Goal: Navigation & Orientation: Understand site structure

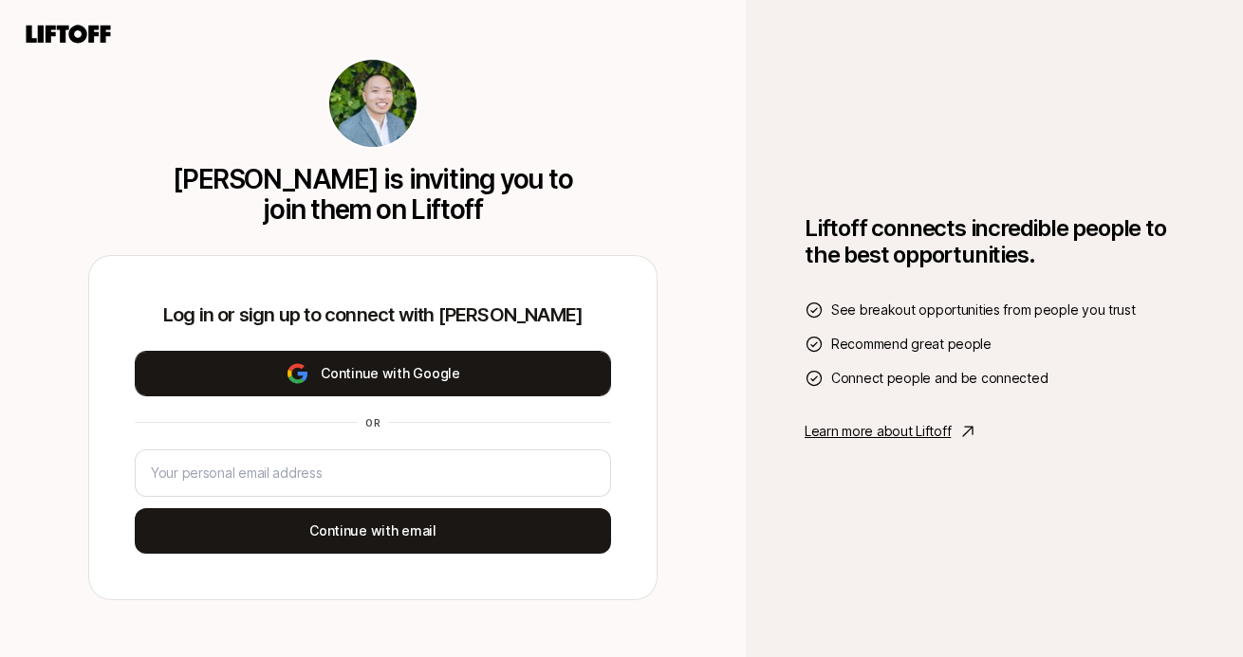
click at [558, 373] on button "Continue with Google" at bounding box center [373, 374] width 476 height 46
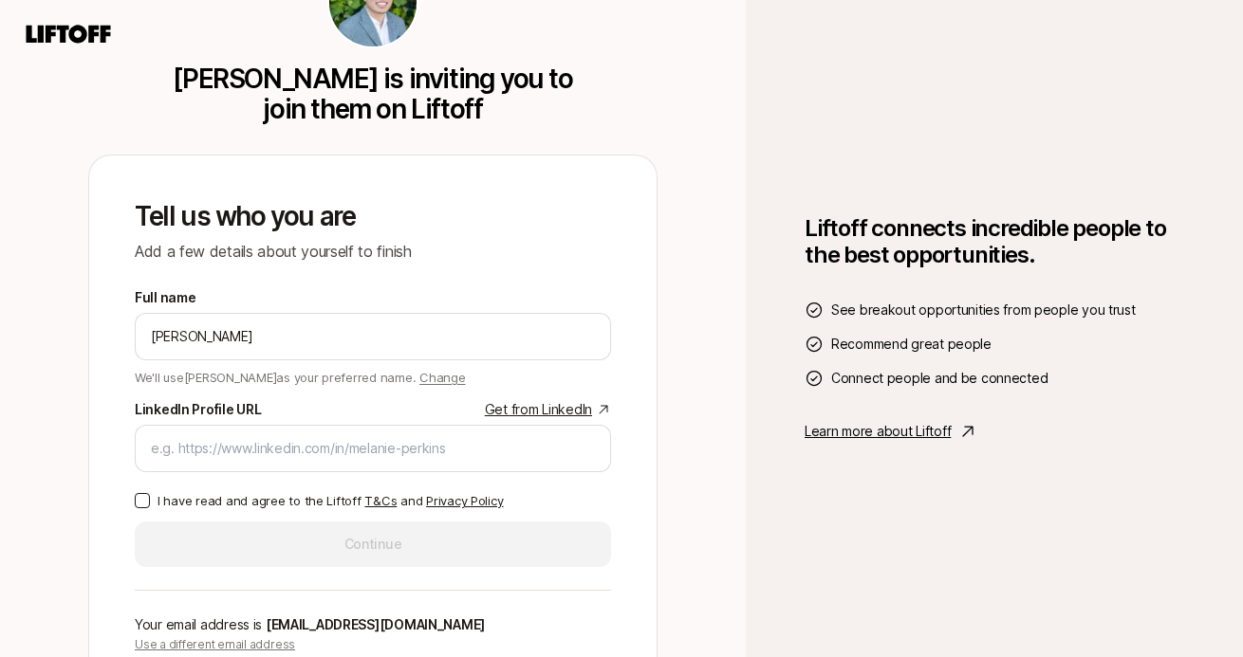
click at [860, 433] on p "Learn more about Liftoff" at bounding box center [877, 431] width 146 height 23
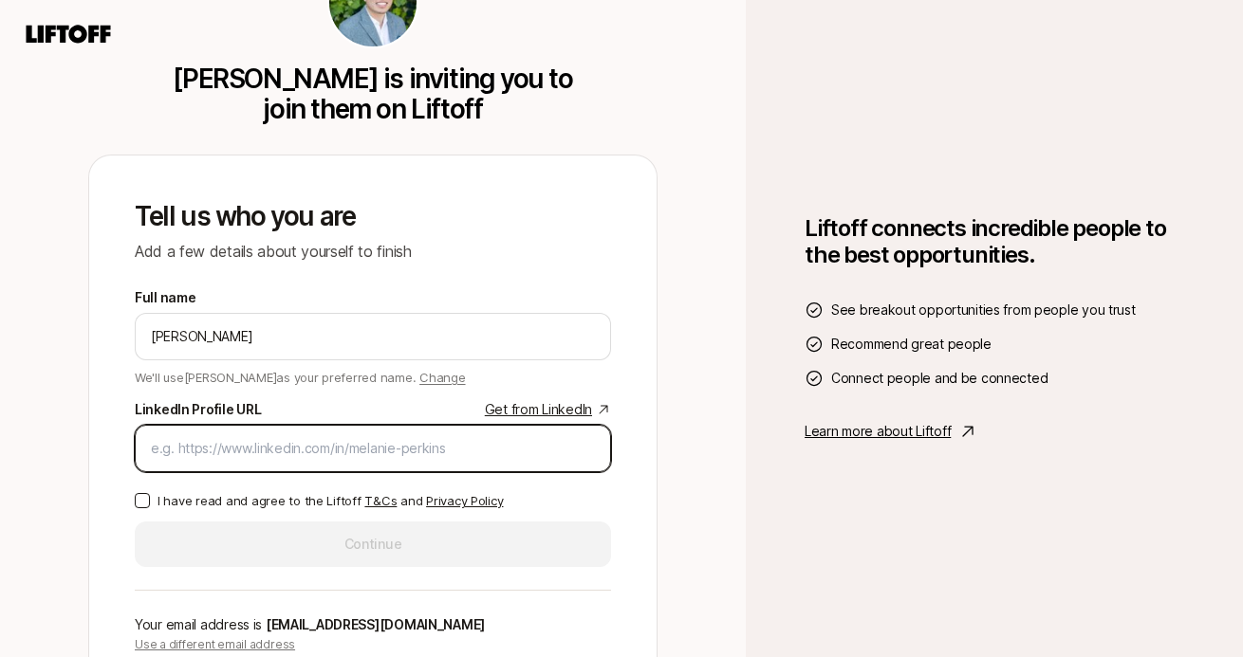
click at [304, 449] on input "LinkedIn Profile URL Get from LinkedIn" at bounding box center [373, 448] width 444 height 23
paste input "[URL][DOMAIN_NAME]"
type input "[URL][DOMAIN_NAME]"
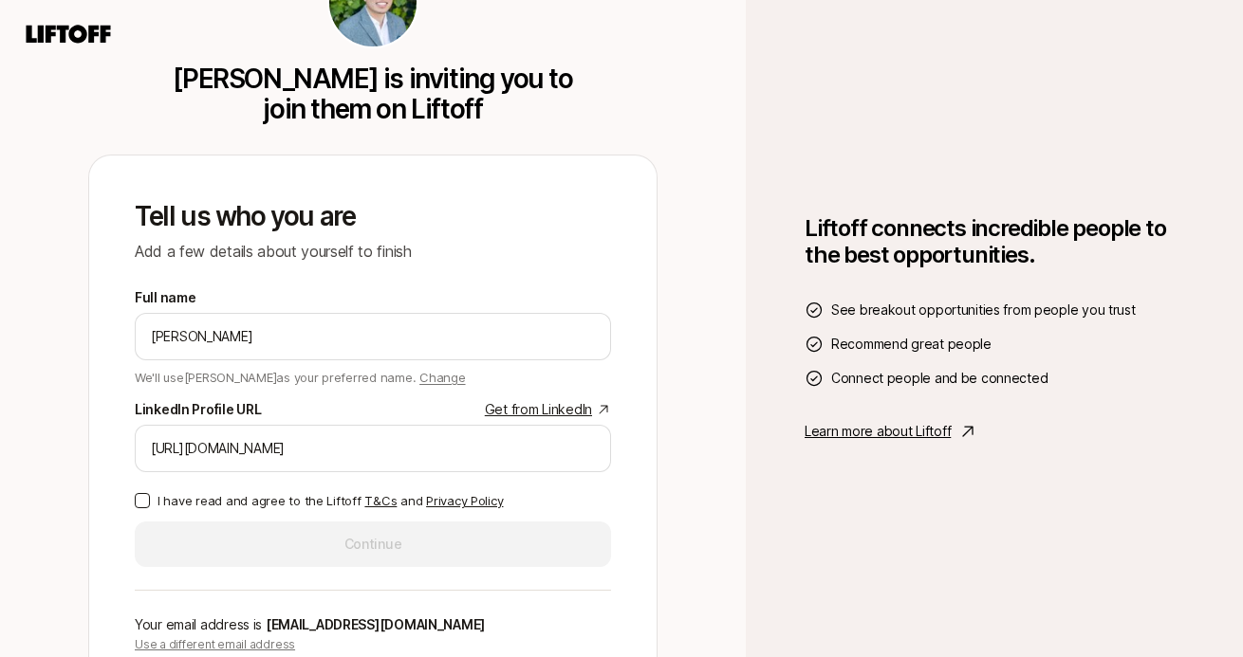
click at [141, 507] on button "I have read and agree to the Liftoff T&Cs and Privacy Policy" at bounding box center [142, 500] width 15 height 15
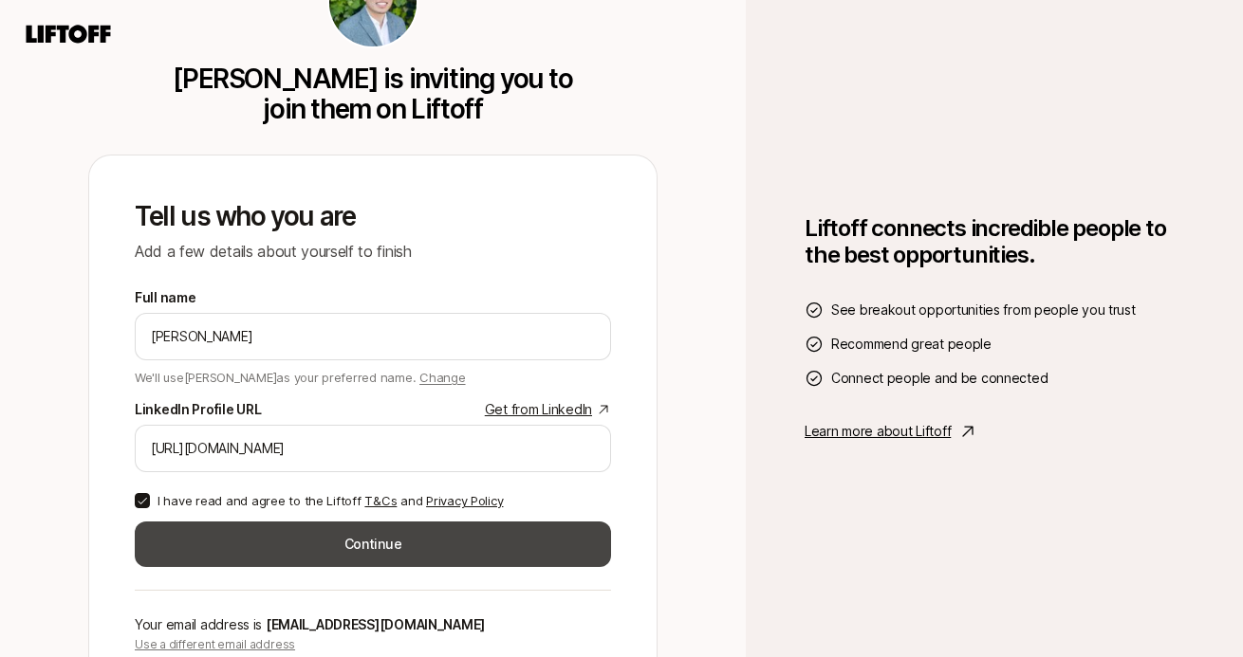
click at [208, 548] on button "Continue" at bounding box center [373, 545] width 476 height 46
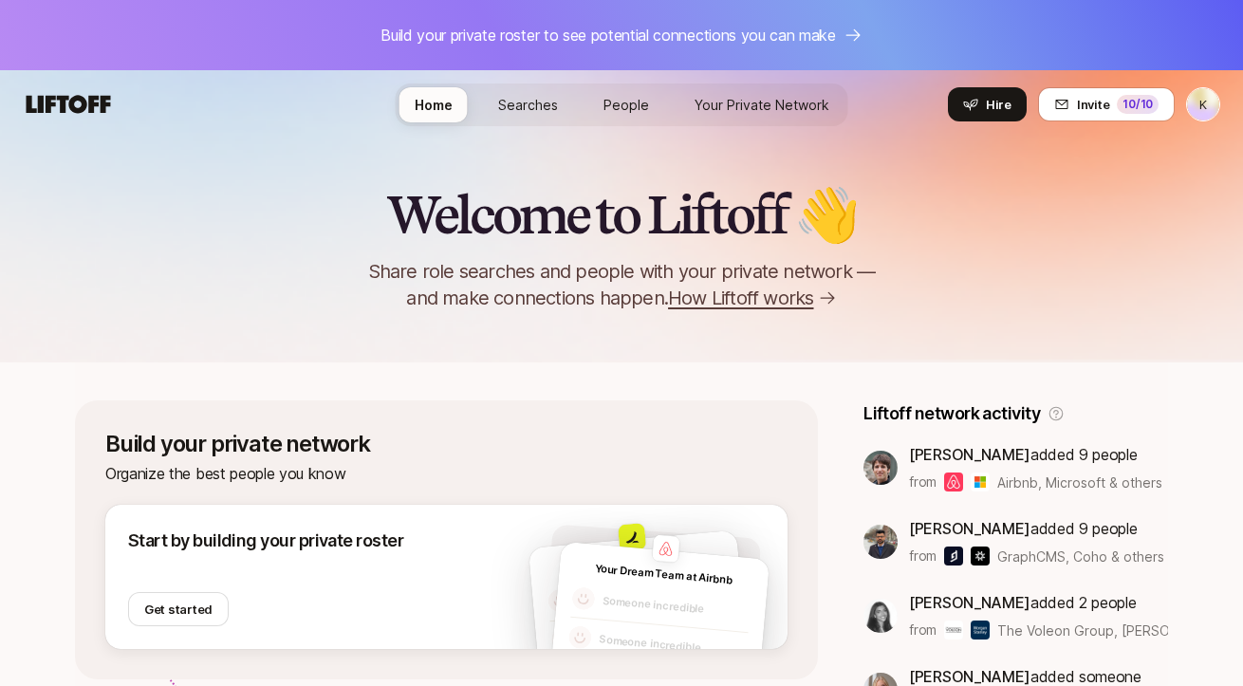
click at [613, 108] on span "People" at bounding box center [626, 105] width 46 height 16
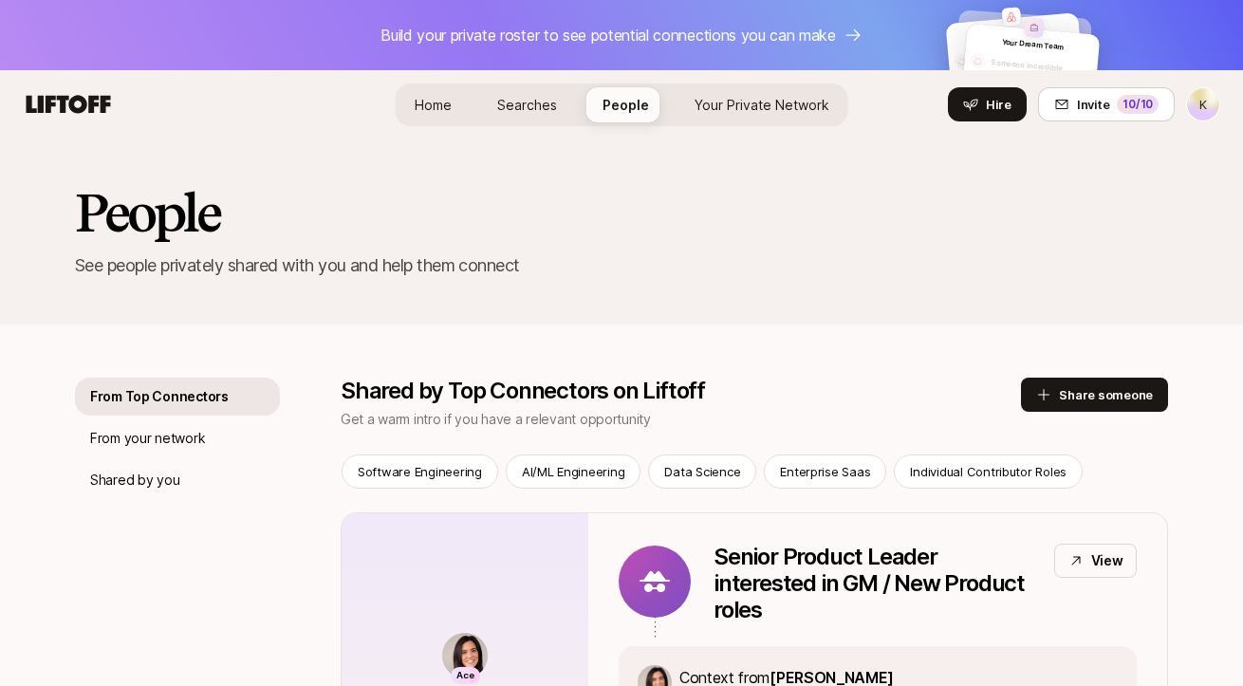
click at [766, 97] on span "Your Private Network" at bounding box center [761, 105] width 135 height 16
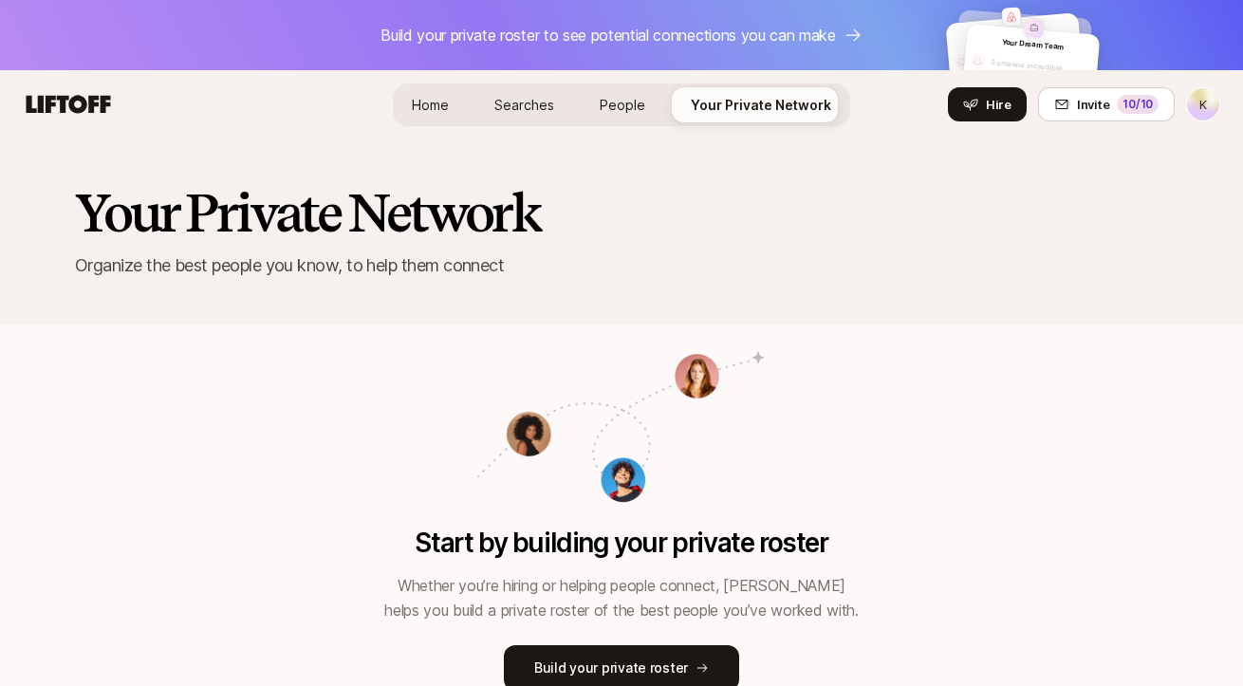
click at [539, 101] on span "Searches" at bounding box center [524, 105] width 60 height 16
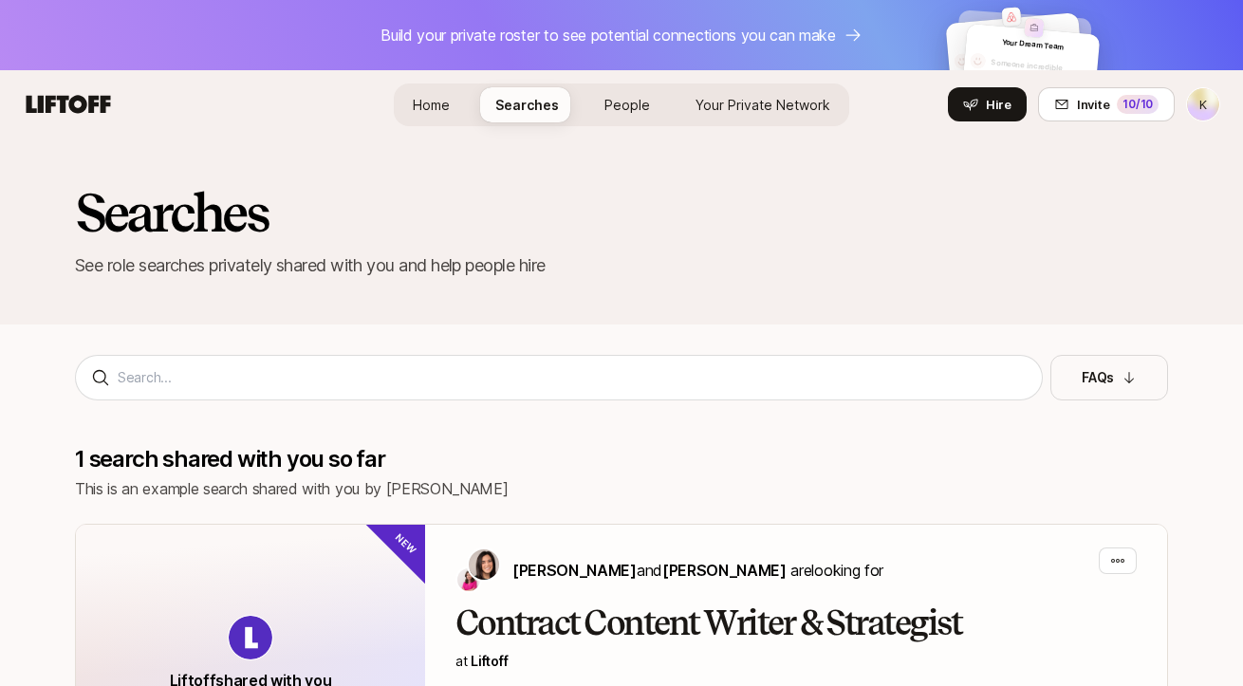
click at [424, 111] on span "Home" at bounding box center [431, 105] width 37 height 16
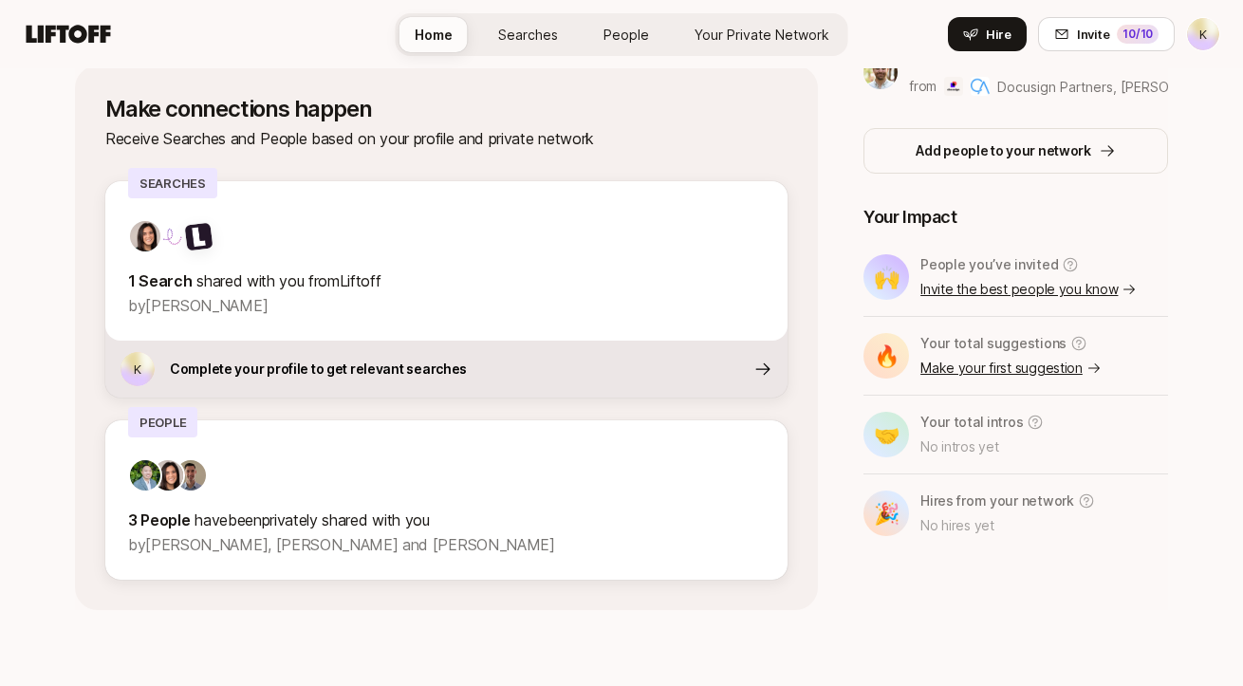
scroll to position [692, 0]
drag, startPoint x: 255, startPoint y: 281, endPoint x: 242, endPoint y: 331, distance: 52.0
click at [242, 331] on div "1 Search shared with you from Liftoff by Eleanor Morgan" at bounding box center [446, 260] width 682 height 159
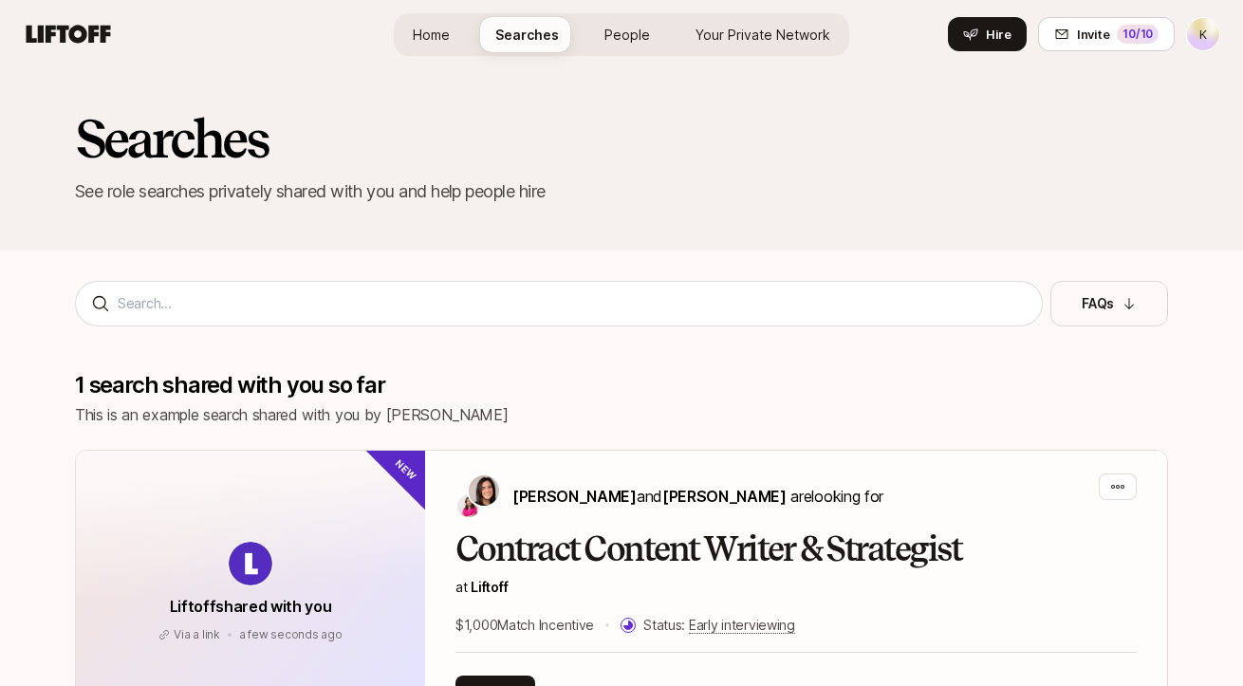
scroll to position [420, 0]
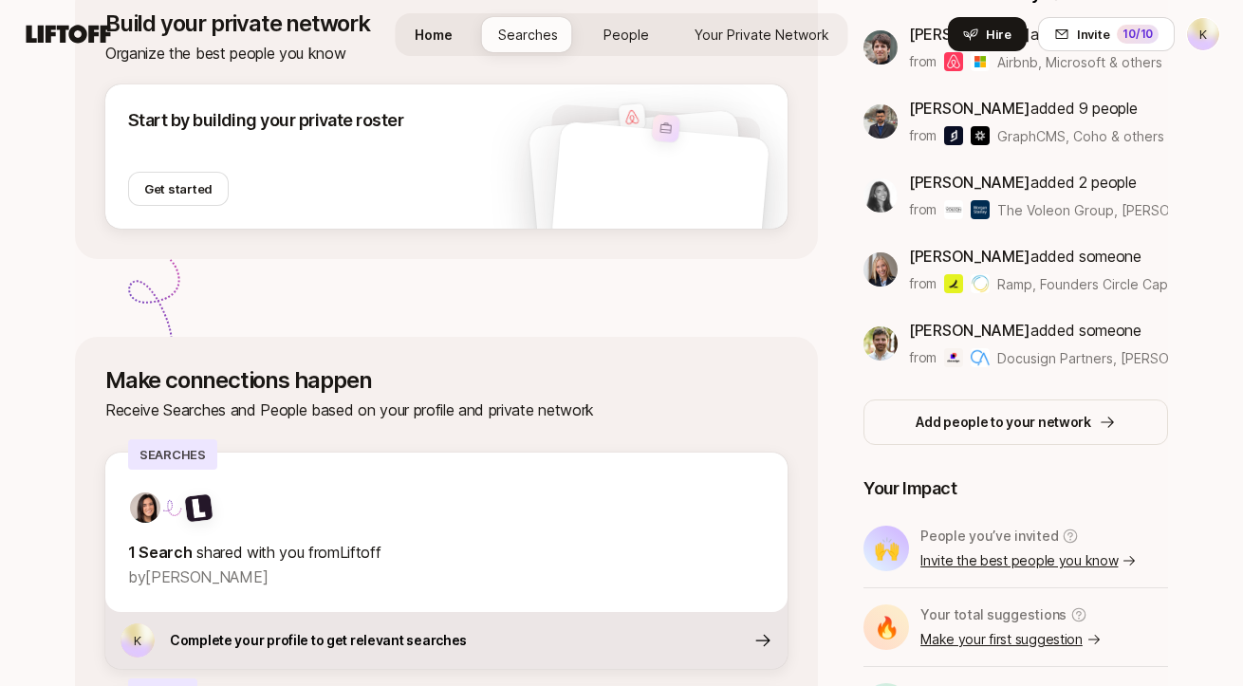
scroll to position [692, 0]
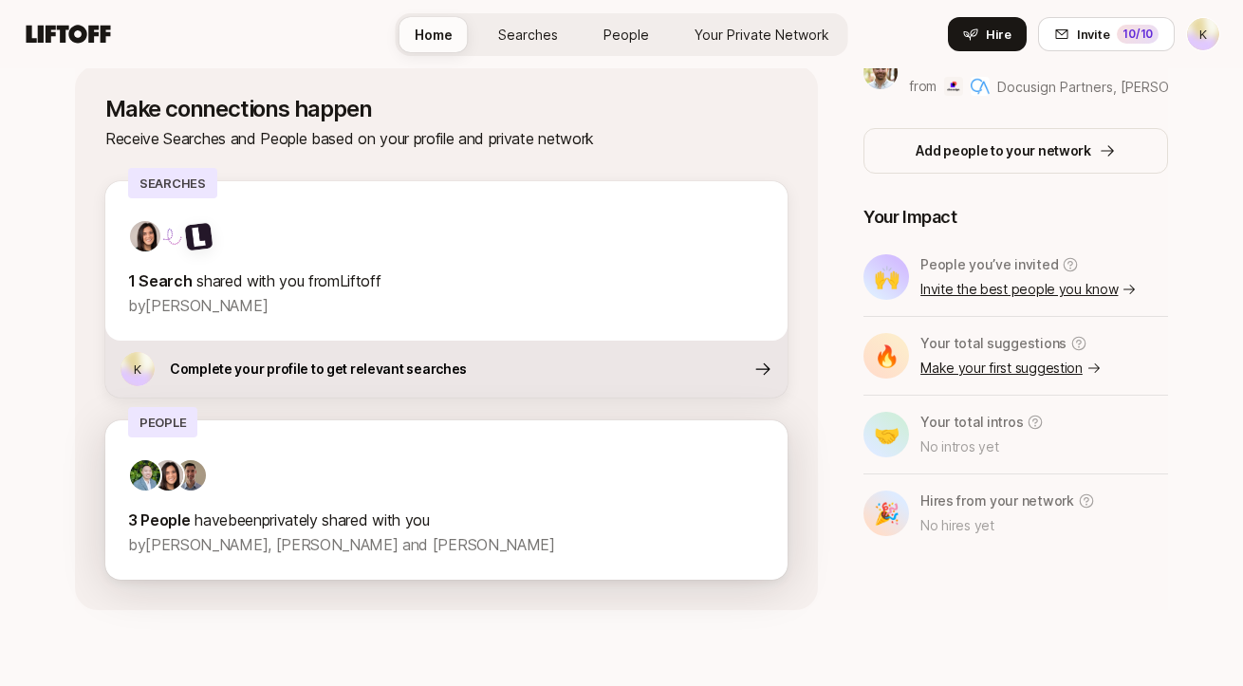
click at [171, 481] on img at bounding box center [168, 475] width 30 height 30
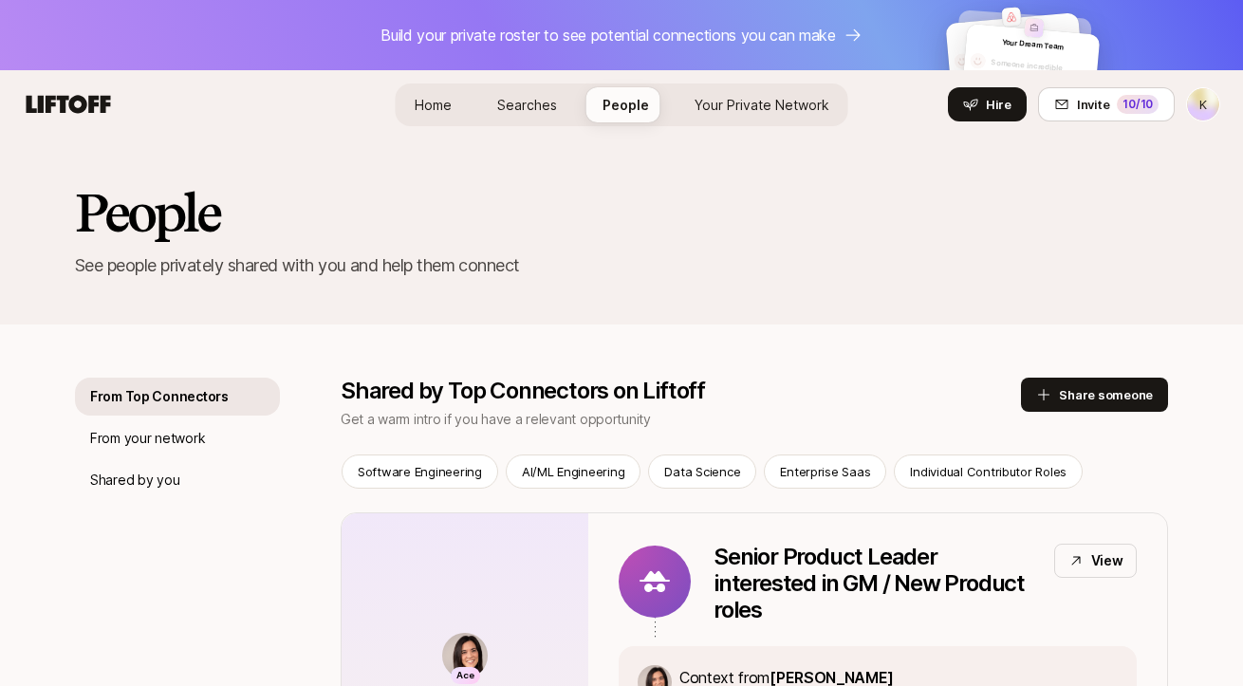
click at [433, 92] on link "Home" at bounding box center [432, 104] width 67 height 35
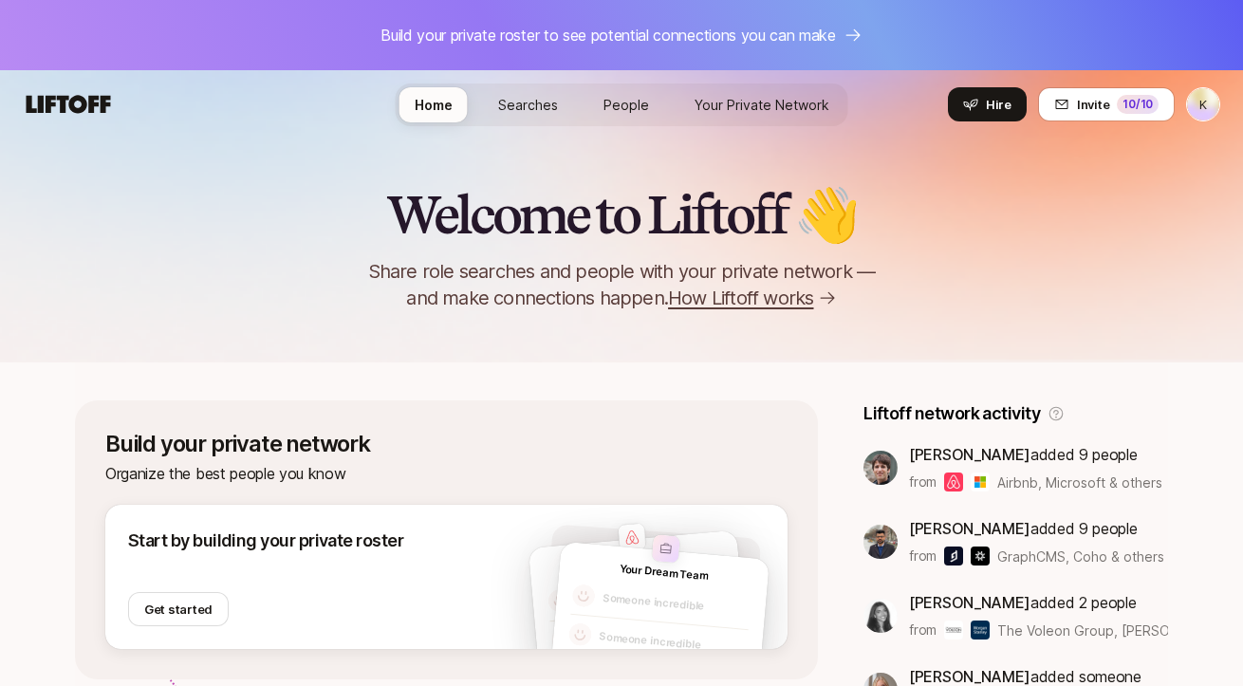
click at [720, 296] on span "How Liftoff works" at bounding box center [740, 298] width 145 height 27
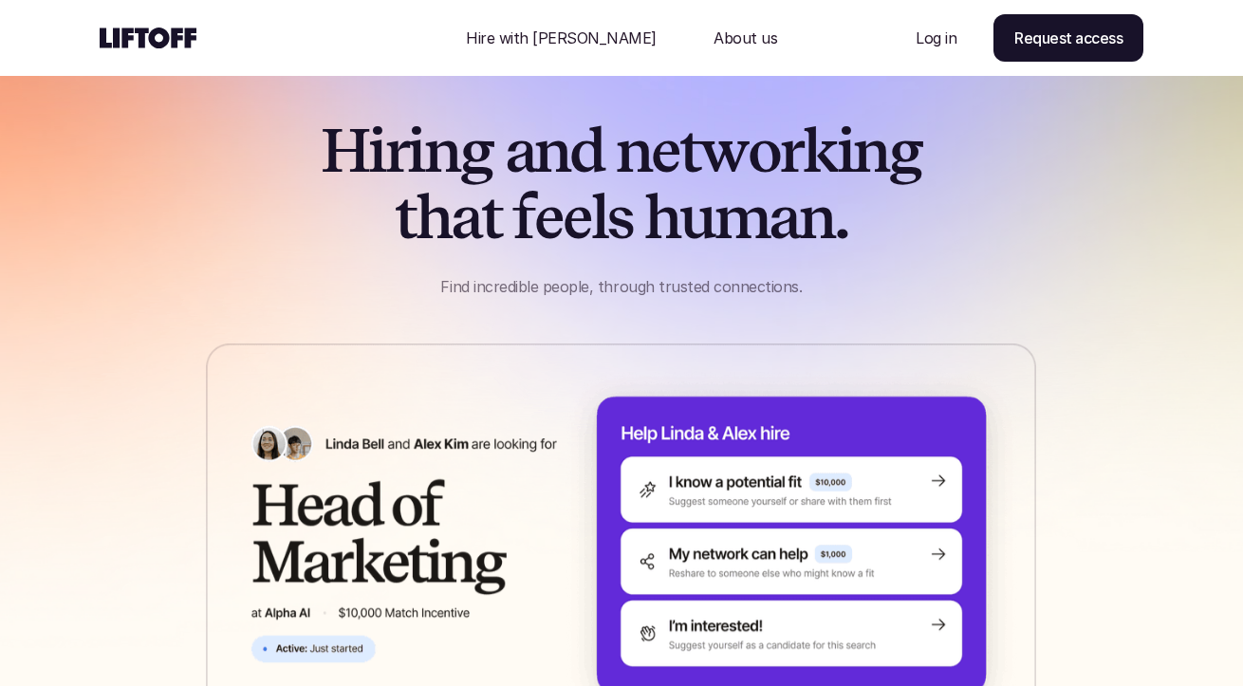
scroll to position [26, 0]
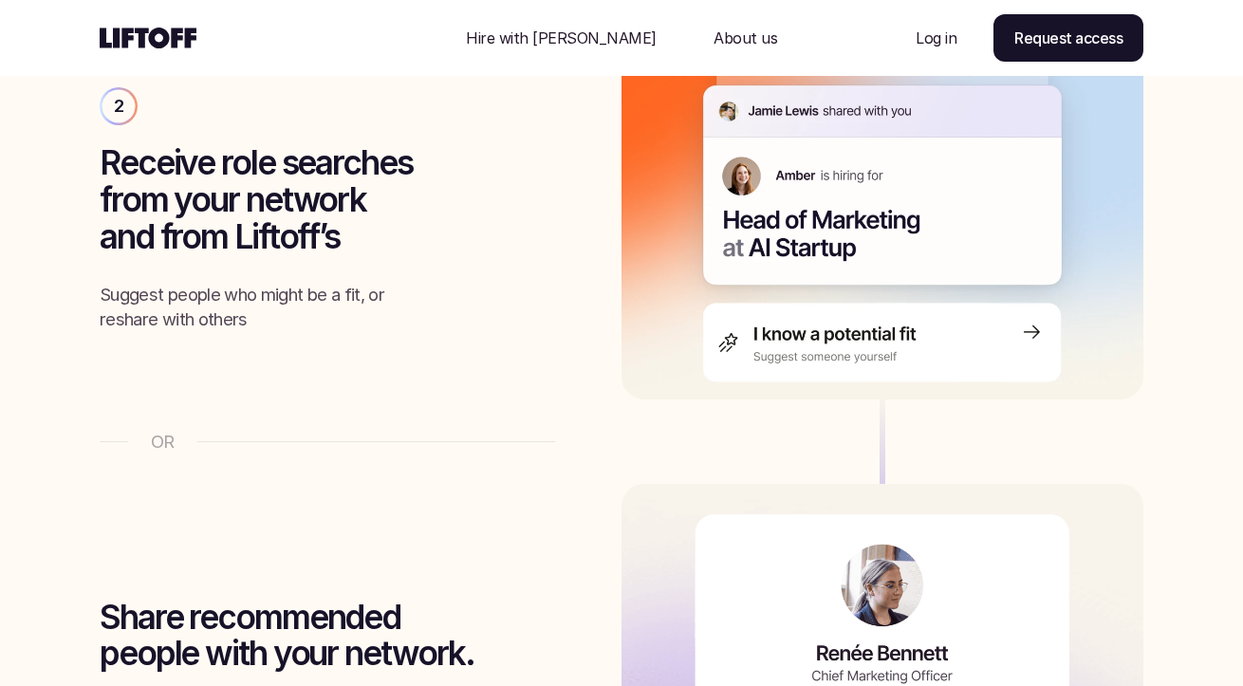
scroll to position [1777, 0]
